Goal: Check status: Check status

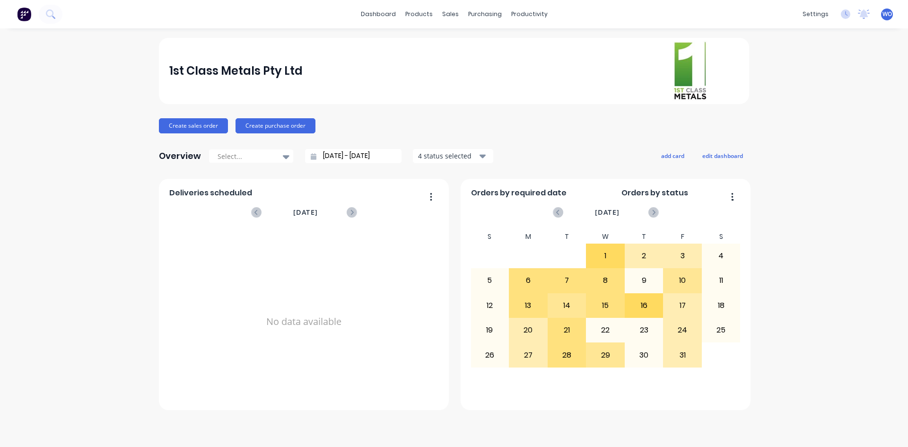
click at [32, 11] on button at bounding box center [24, 14] width 20 height 19
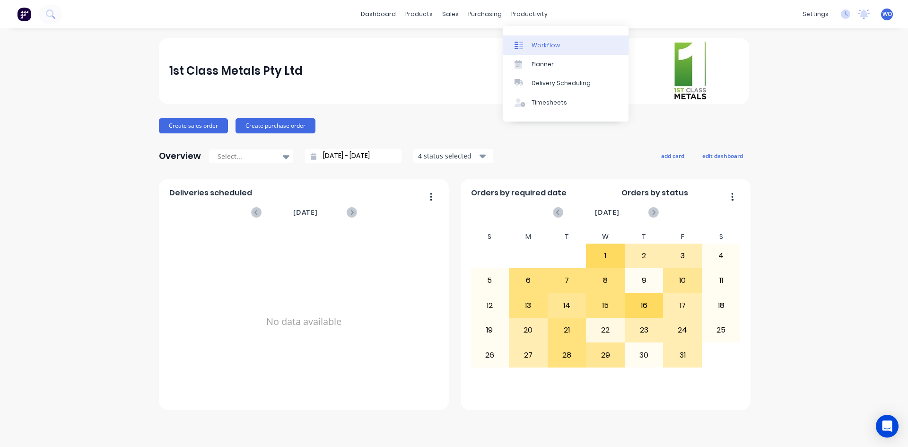
click at [539, 39] on link "Workflow" at bounding box center [565, 44] width 125 height 19
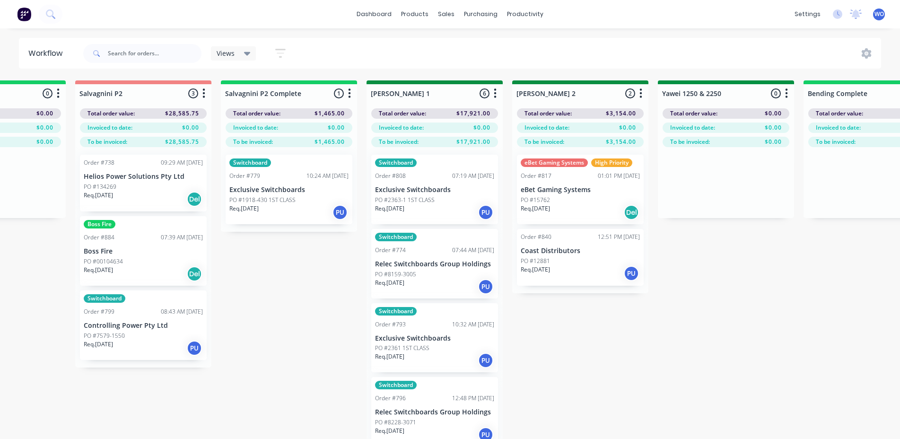
scroll to position [0, 1406]
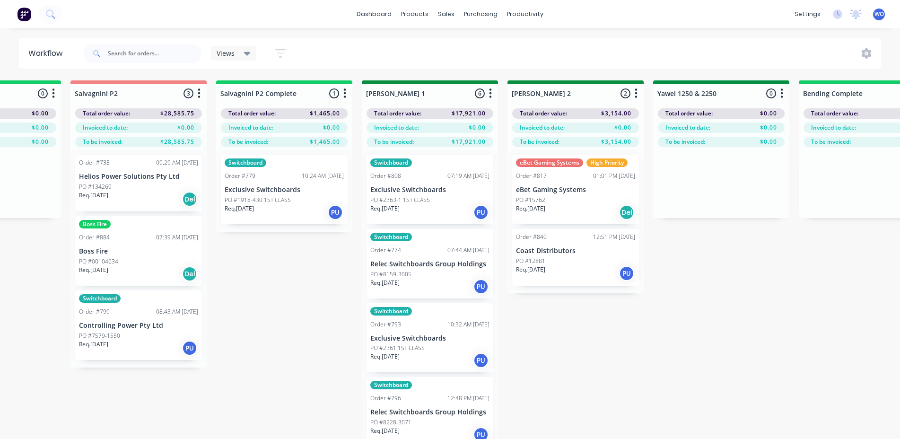
click at [270, 188] on p "Exclusive Switchboards" at bounding box center [284, 190] width 119 height 8
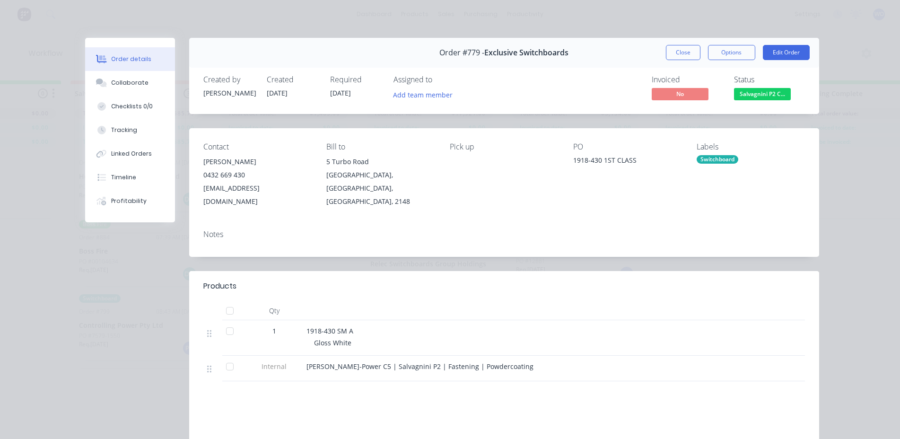
click at [761, 87] on div "Status Salvagnini P2 C..." at bounding box center [769, 88] width 71 height 27
click at [763, 96] on span "Salvagnini P2 C..." at bounding box center [762, 94] width 57 height 12
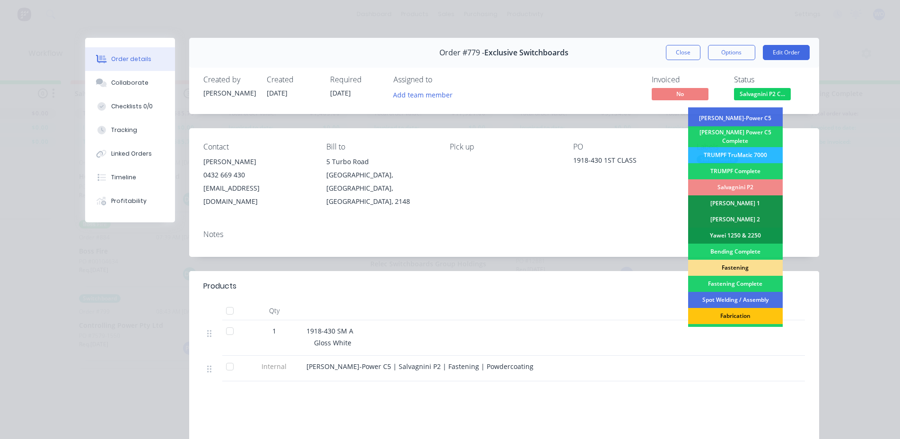
scroll to position [95, 0]
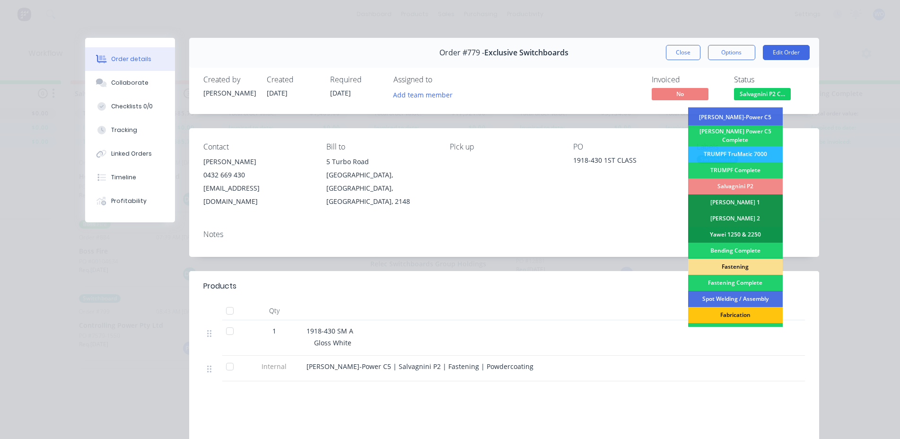
click at [737, 264] on div "Fastening" at bounding box center [735, 267] width 95 height 16
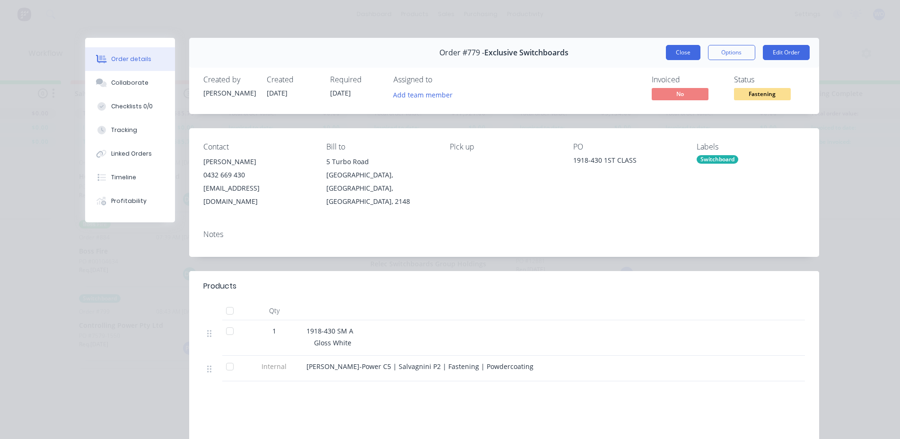
click at [676, 55] on button "Close" at bounding box center [683, 52] width 35 height 15
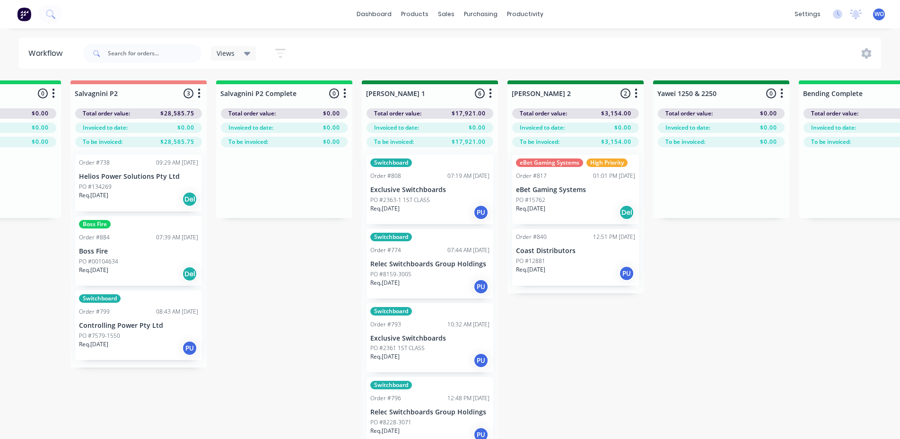
click at [660, 400] on div "On Hold 2 Status colour #FF4949 hex #FF4949 Save Cancel Notifications Email SMS…" at bounding box center [746, 276] width 4318 height 392
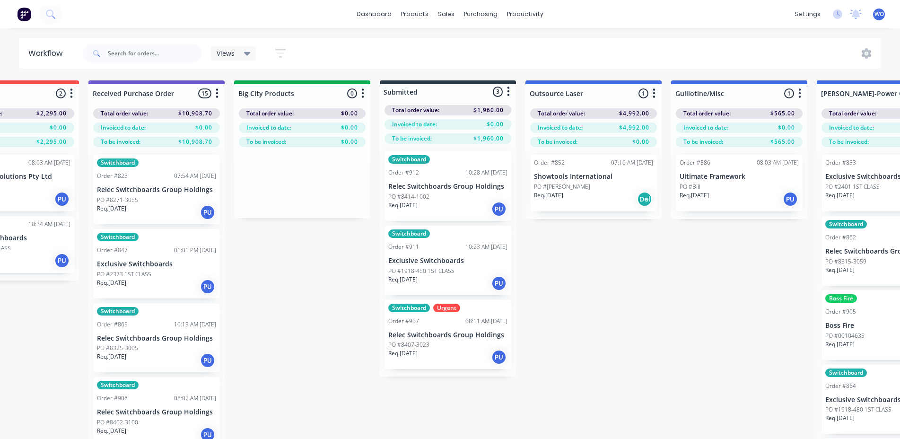
scroll to position [0, 0]
